Goal: Information Seeking & Learning: Compare options

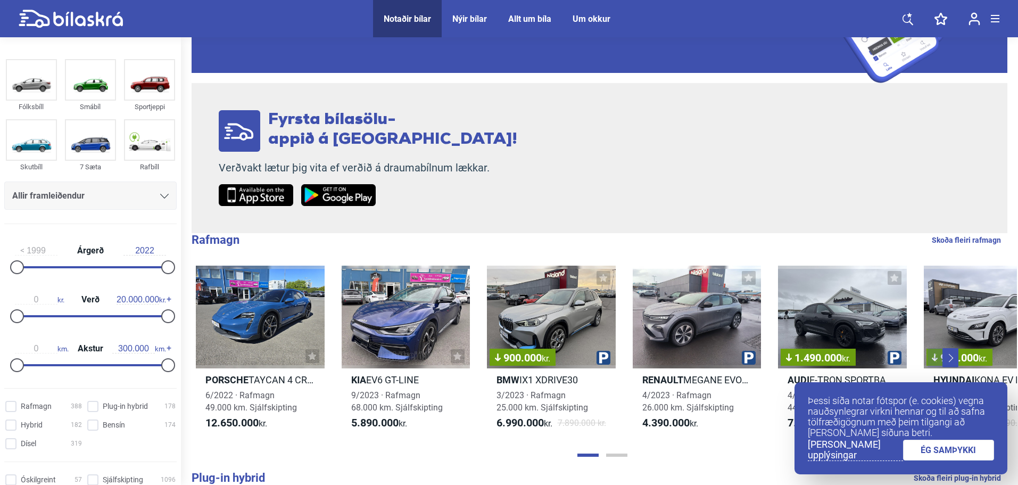
scroll to position [154, 0]
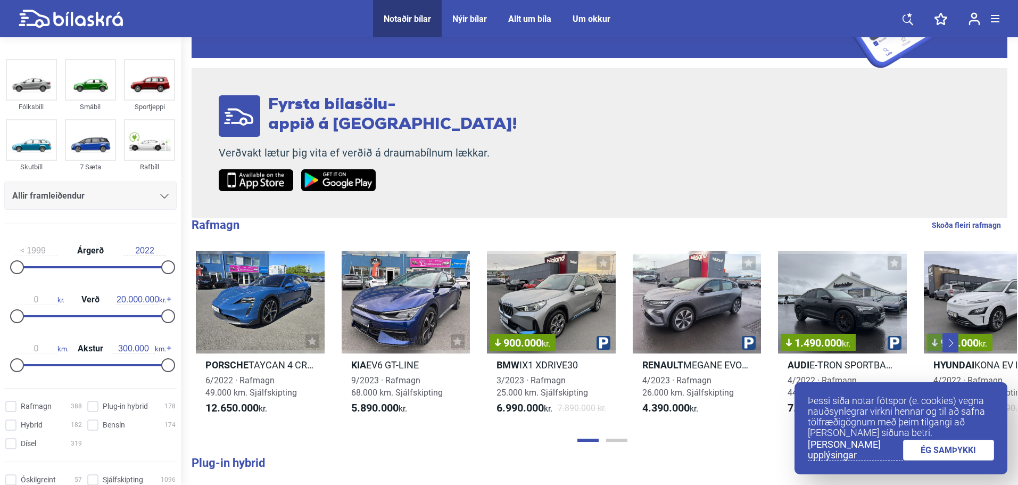
click at [936, 445] on link "ÉG SAMÞYKKI" at bounding box center [949, 449] width 92 height 21
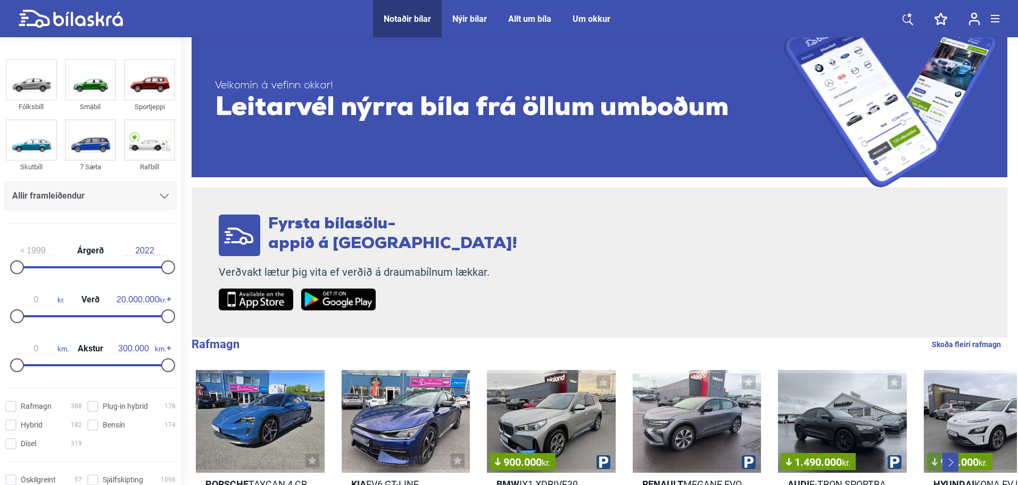
scroll to position [0, 0]
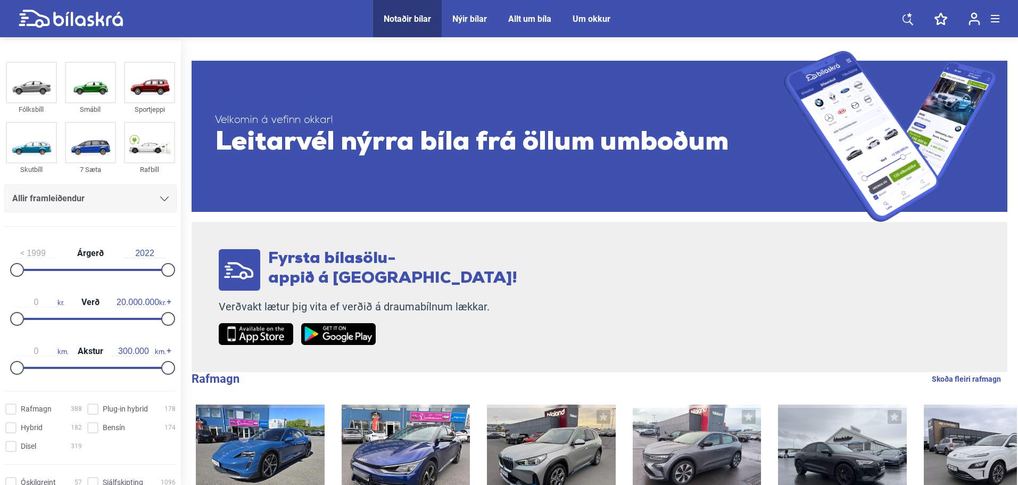
click at [899, 19] on link at bounding box center [908, 18] width 32 height 37
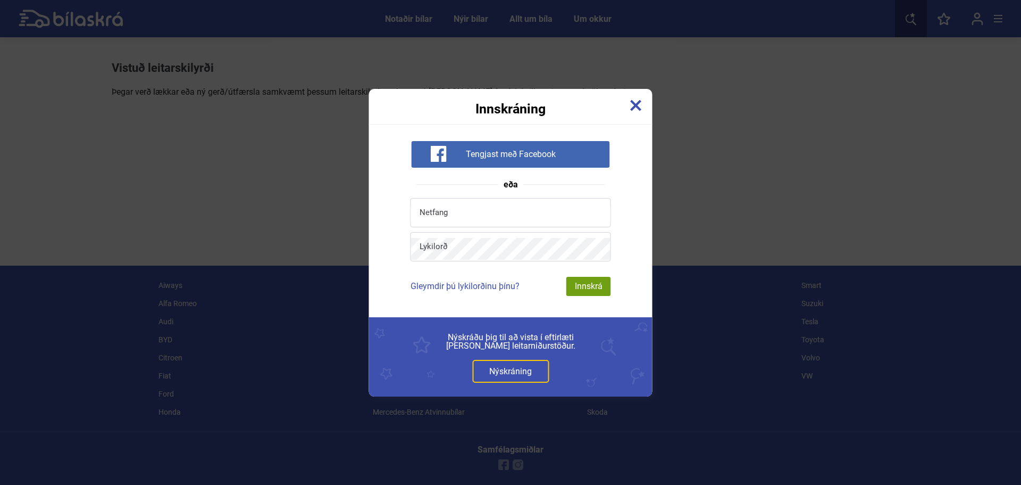
click at [649, 102] on div "Innskráning" at bounding box center [511, 102] width 284 height 27
click at [635, 107] on img at bounding box center [636, 105] width 12 height 12
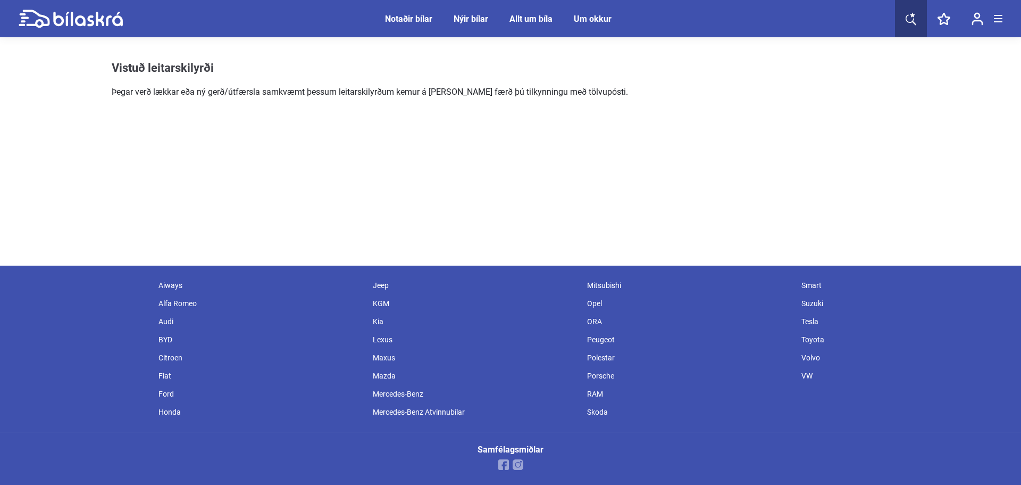
click at [996, 20] on div at bounding box center [998, 18] width 9 height 7
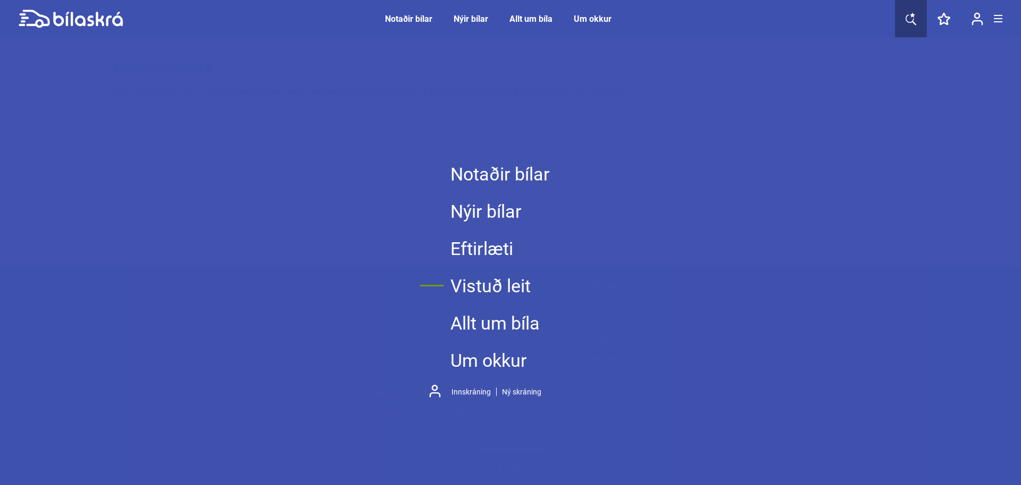
click at [493, 176] on link "Notaðir bílar" at bounding box center [500, 173] width 99 height 37
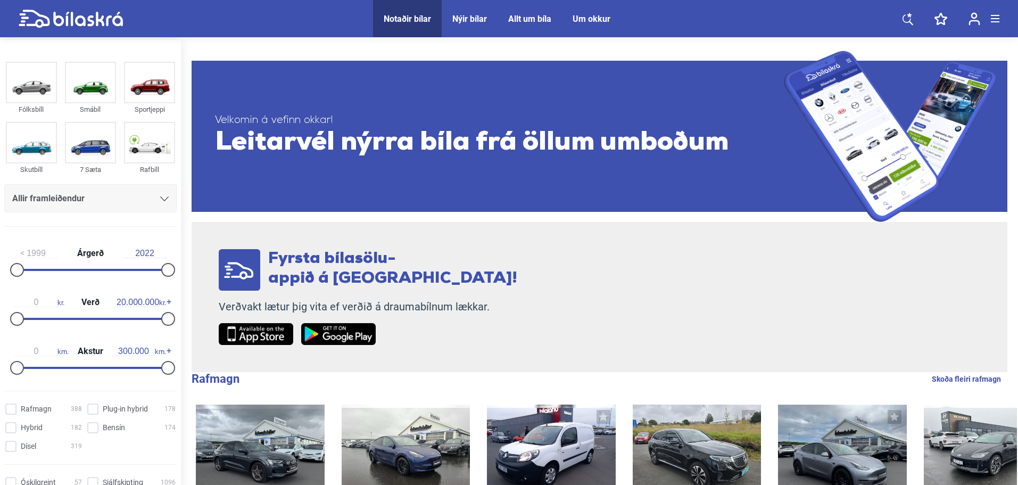
scroll to position [16, 0]
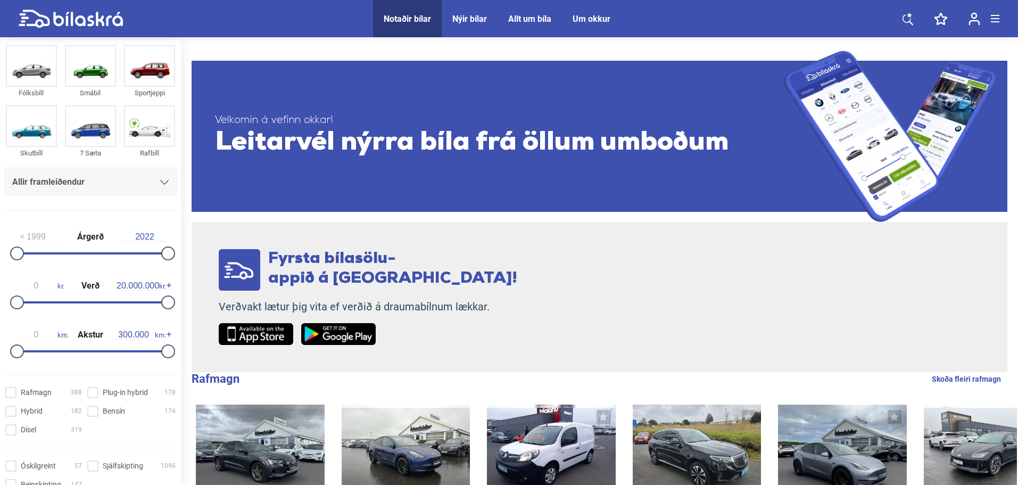
click at [164, 186] on div at bounding box center [164, 182] width 9 height 9
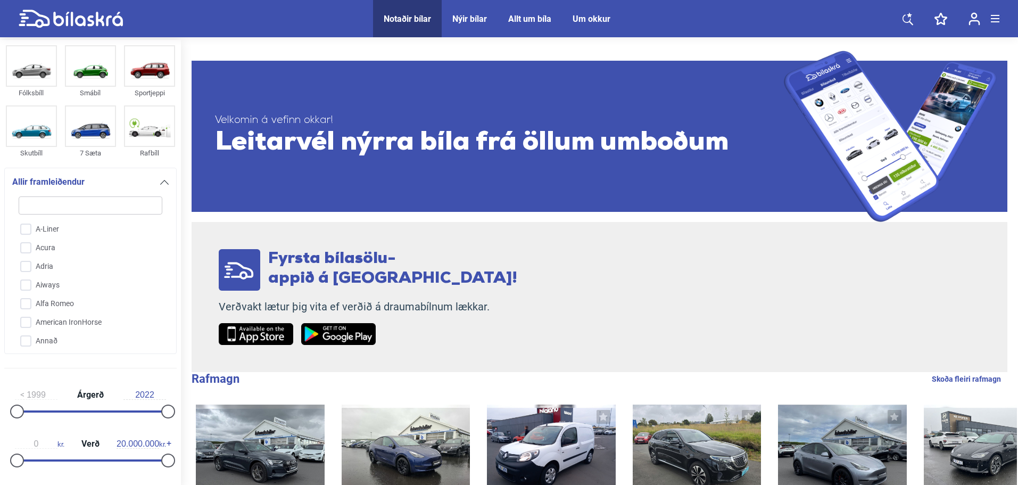
type input "t"
checkbox input "false"
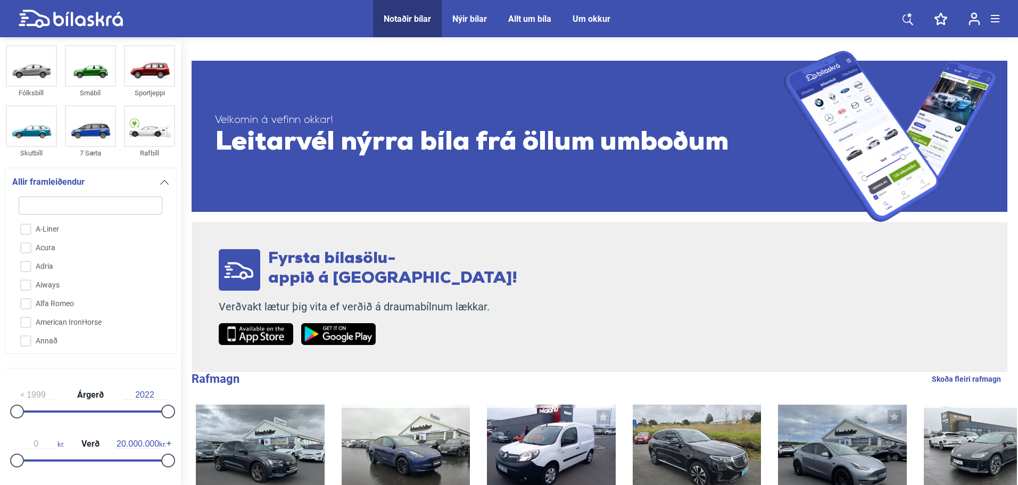
checkbox input "false"
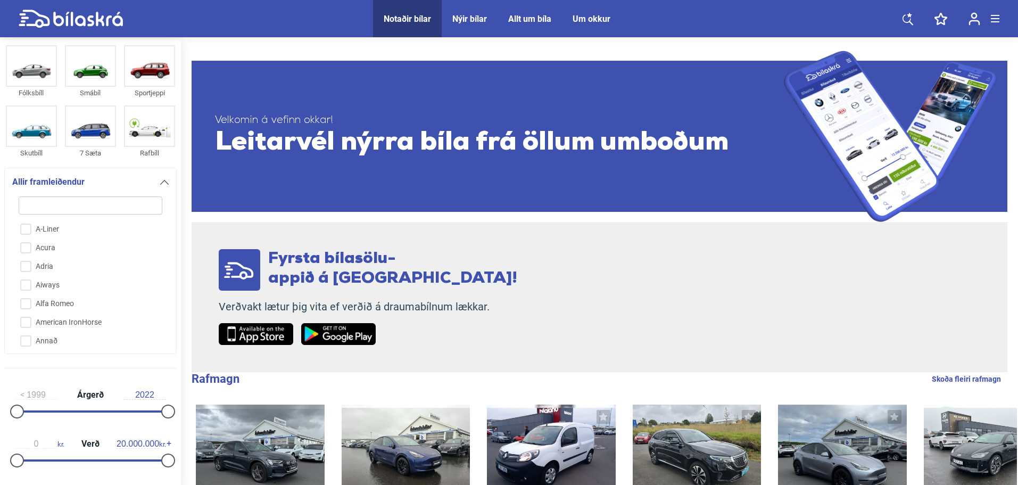
checkbox input "false"
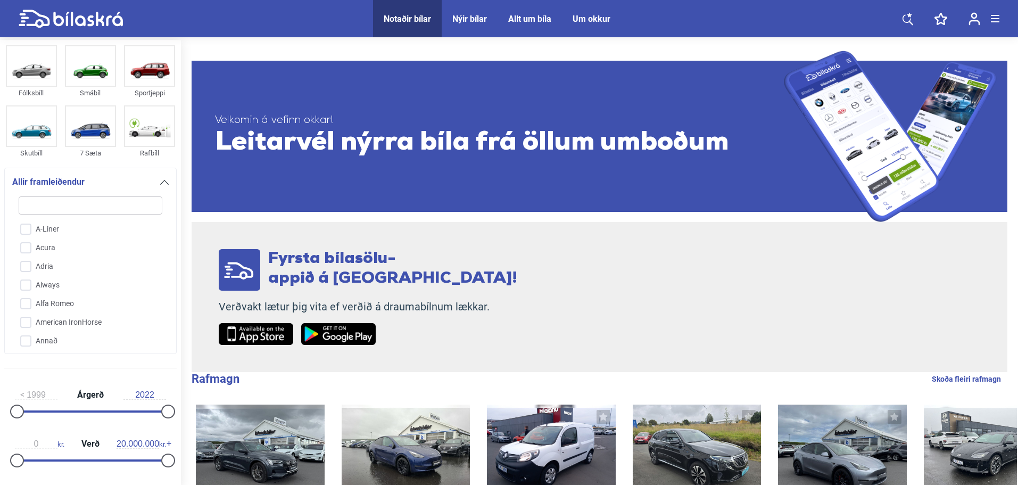
checkbox input "false"
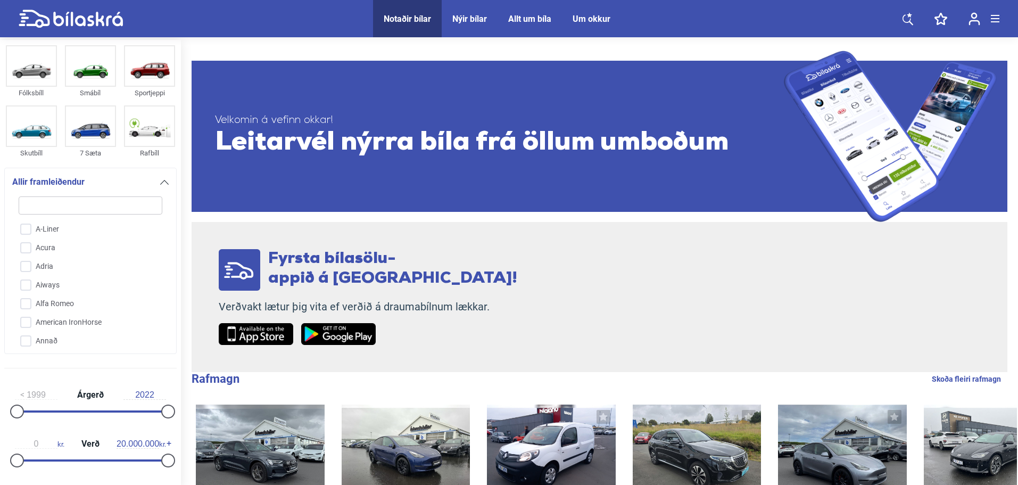
checkbox input "false"
type input "te"
checkbox input "false"
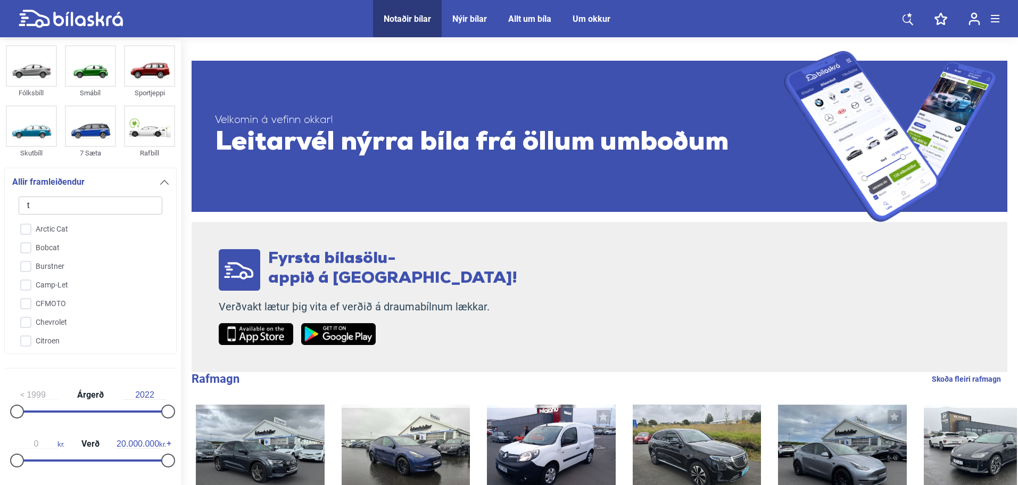
checkbox input "false"
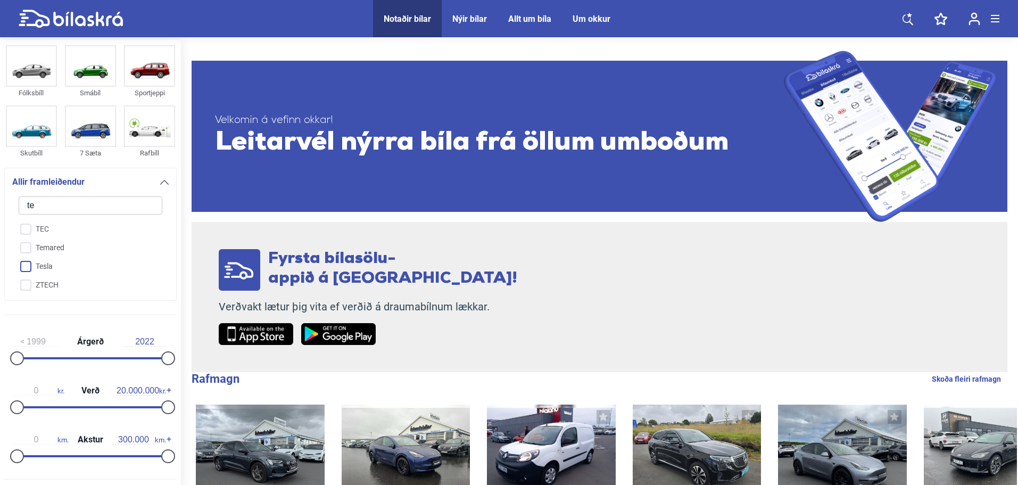
type input "te"
click at [65, 269] on input "Tesla" at bounding box center [83, 266] width 145 height 19
checkbox input "true"
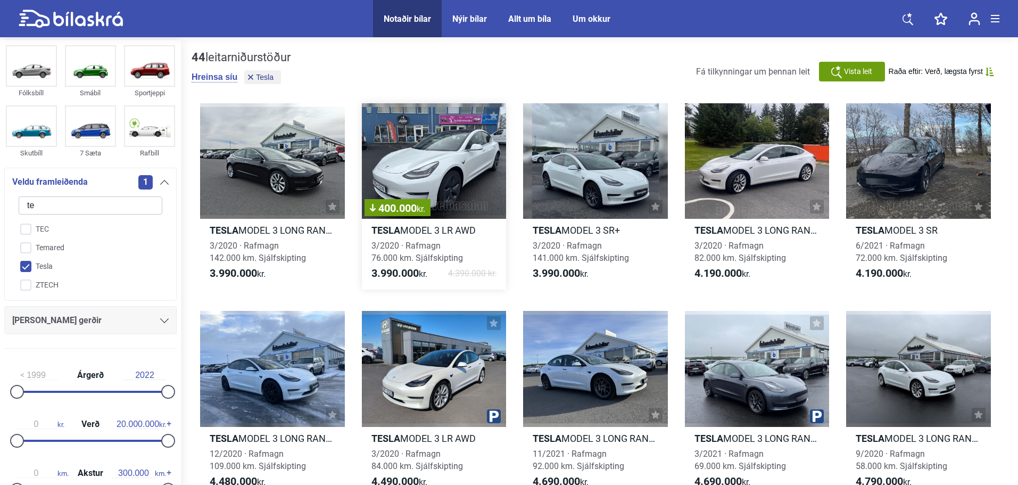
click at [425, 174] on div "400.000 kr." at bounding box center [434, 160] width 145 height 115
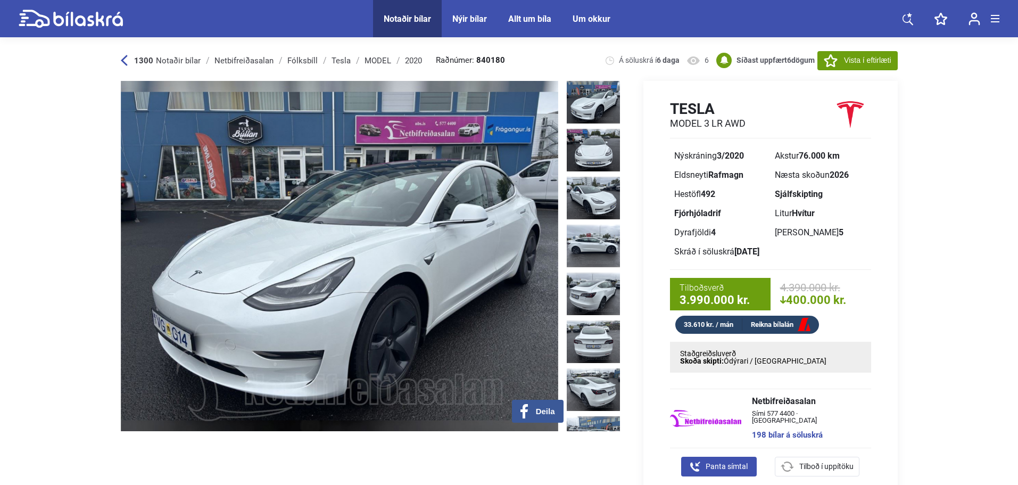
click at [602, 117] on img at bounding box center [593, 102] width 53 height 43
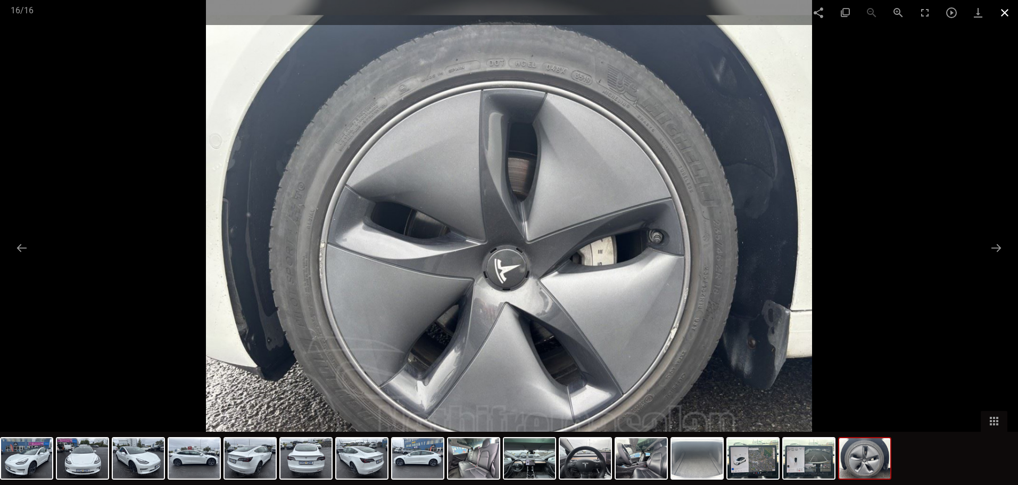
click at [997, 19] on span at bounding box center [1004, 12] width 27 height 25
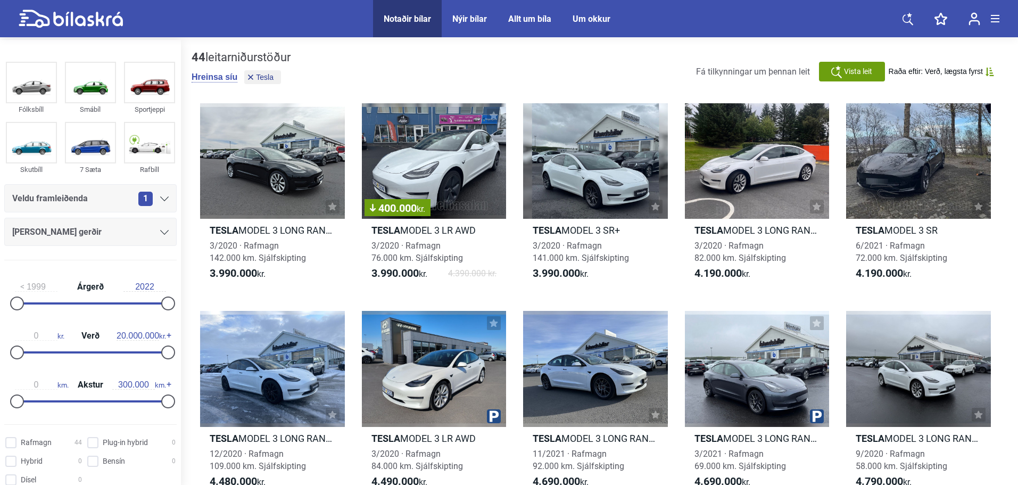
click at [925, 174] on div at bounding box center [918, 160] width 145 height 115
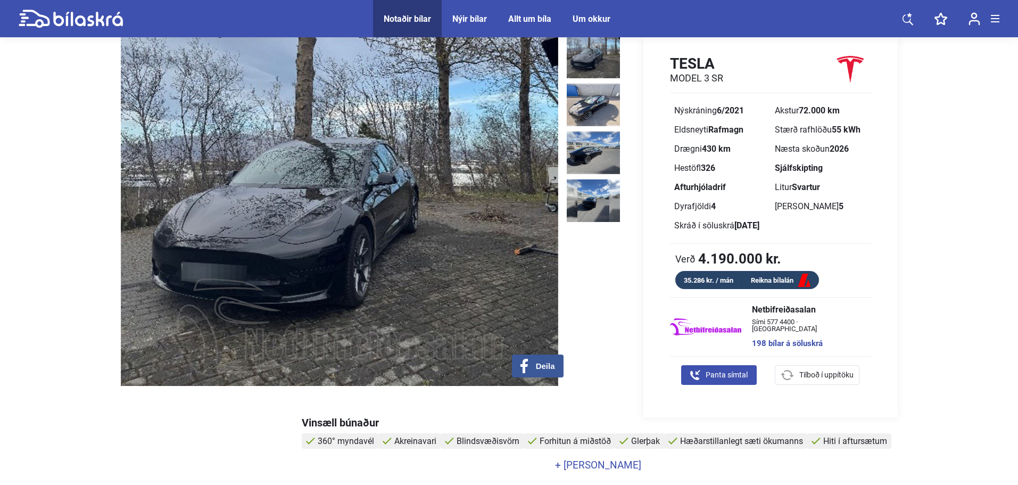
scroll to position [37, 0]
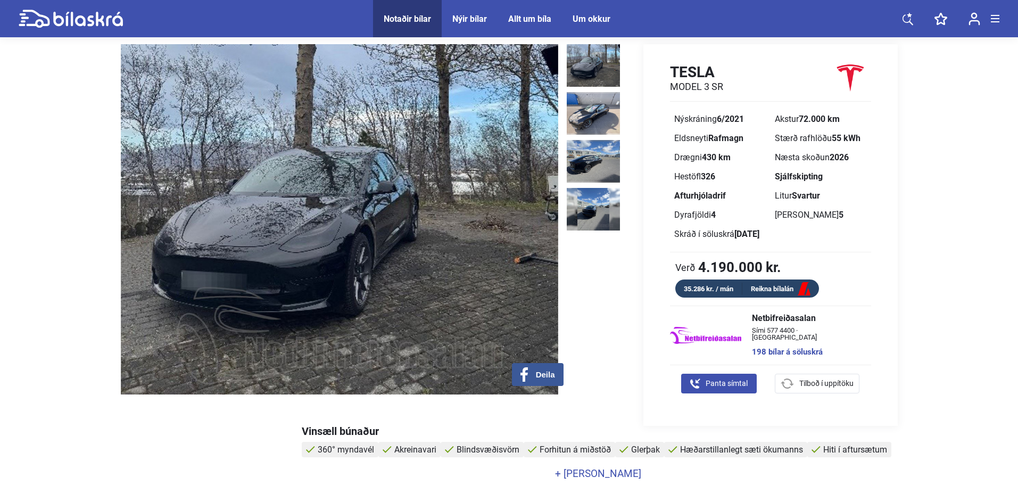
click at [269, 235] on img at bounding box center [339, 219] width 437 height 350
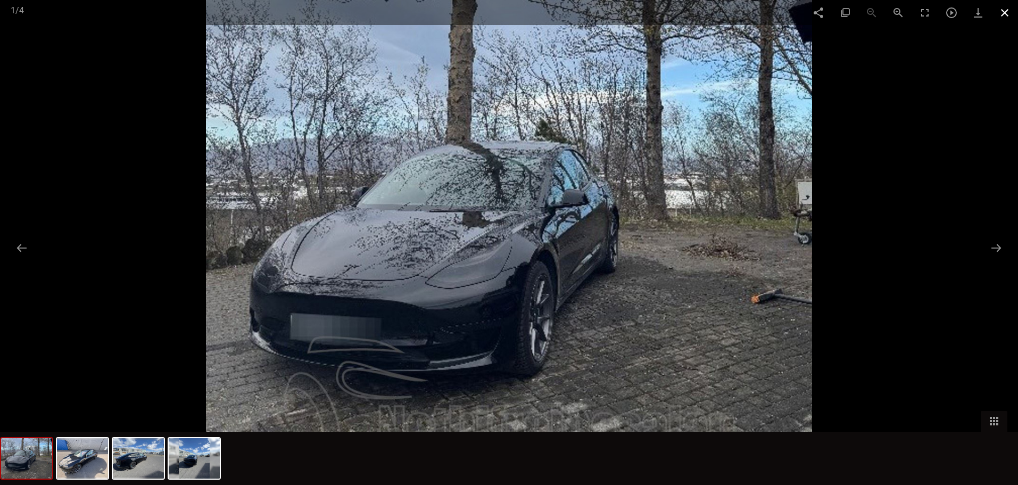
click at [1003, 16] on span at bounding box center [1004, 12] width 27 height 25
